Goal: Check status: Check status

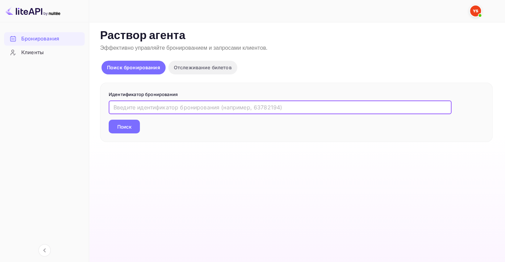
click at [130, 110] on input "text" at bounding box center [280, 107] width 343 height 14
paste input "9833822"
type input "9833822"
click at [133, 128] on button "Поиск" at bounding box center [124, 127] width 31 height 14
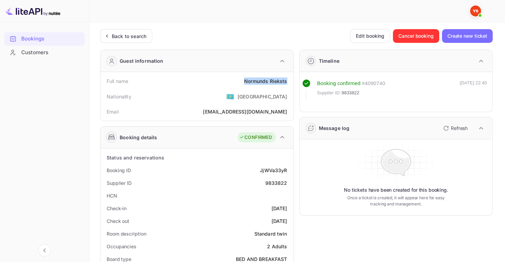
drag, startPoint x: 252, startPoint y: 79, endPoint x: 288, endPoint y: 78, distance: 35.3
click at [288, 78] on div "Full name [PERSON_NAME]" at bounding box center [197, 81] width 188 height 13
copy div "[PERSON_NAME]"
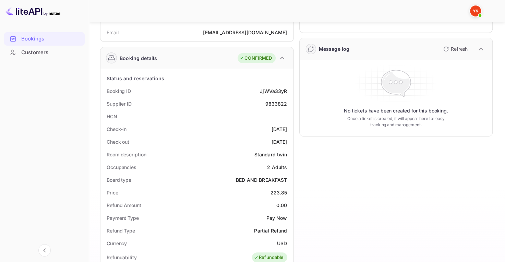
scroll to position [100, 0]
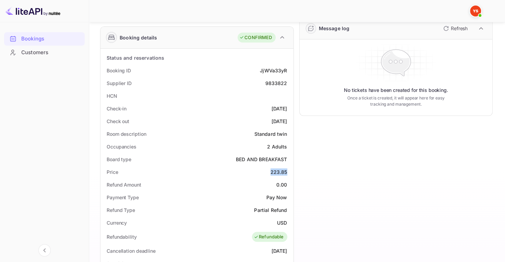
drag, startPoint x: 271, startPoint y: 170, endPoint x: 287, endPoint y: 170, distance: 16.8
click at [287, 170] on div "Price 223.85" at bounding box center [197, 172] width 188 height 13
copy div "223.85"
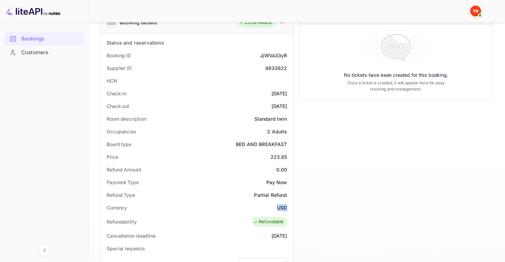
drag, startPoint x: 277, startPoint y: 207, endPoint x: 287, endPoint y: 206, distance: 10.7
click at [287, 206] on div "Currency USD" at bounding box center [197, 207] width 188 height 13
copy ya-tr-span "USD"
